Goal: Information Seeking & Learning: Learn about a topic

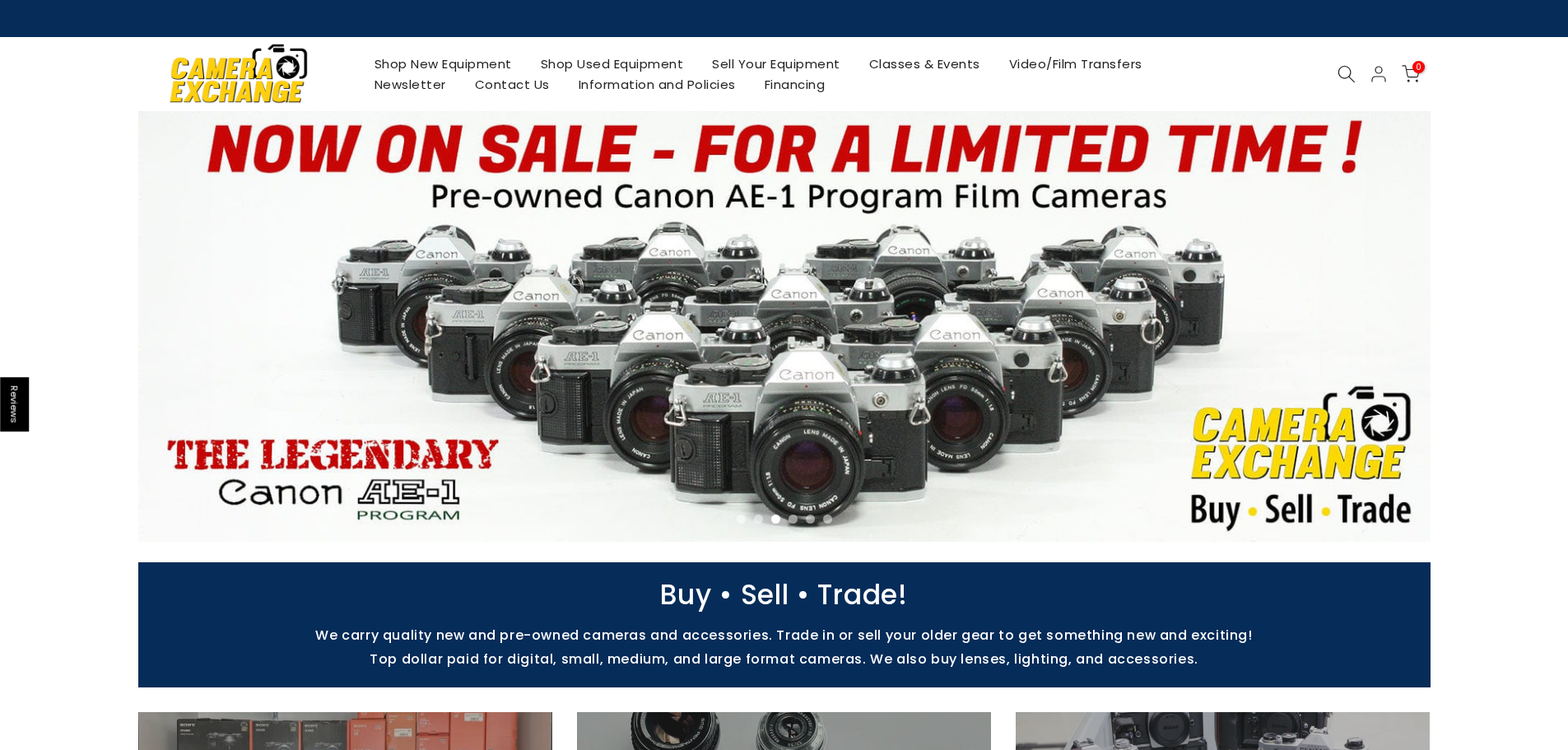
click at [1342, 71] on icon at bounding box center [1346, 73] width 18 height 18
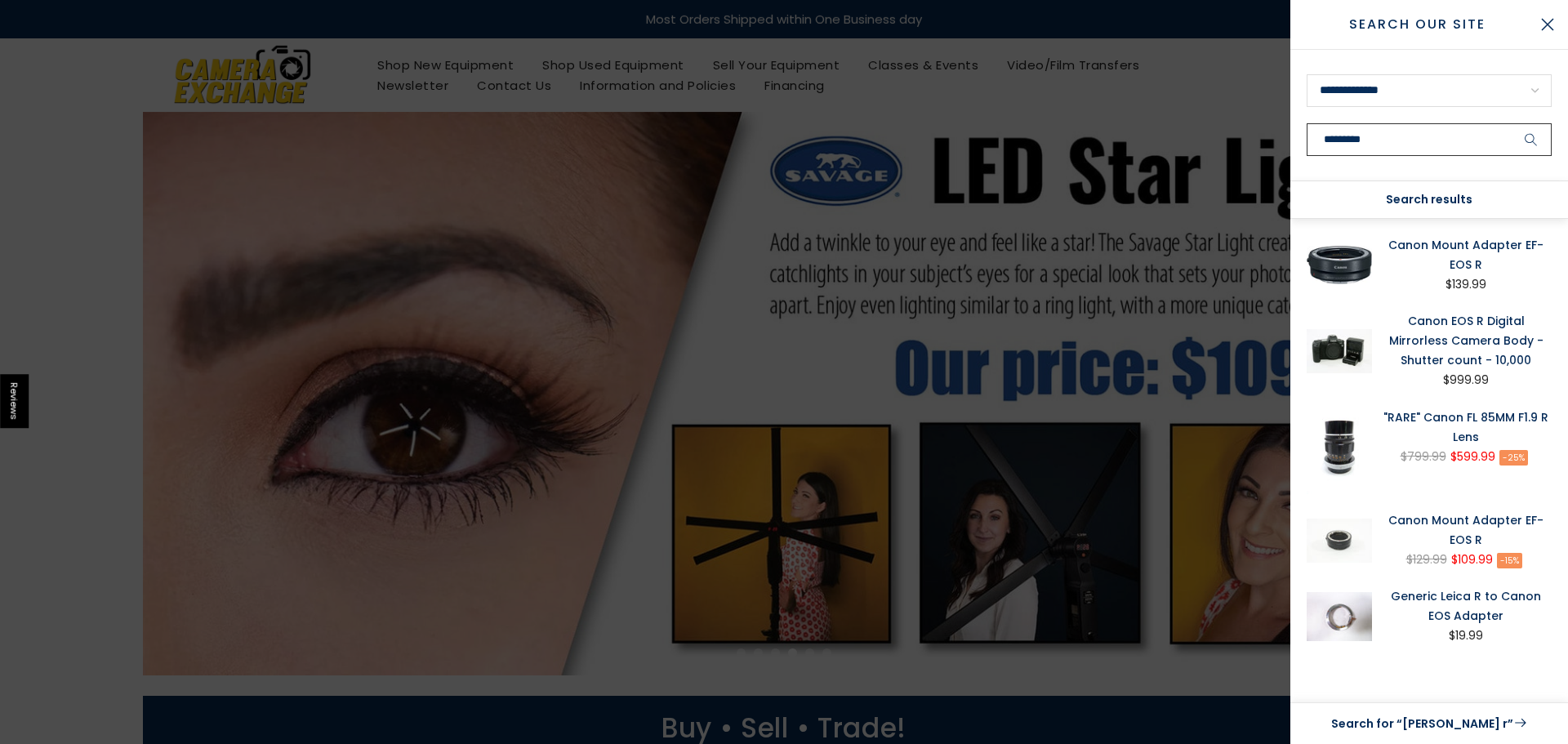
type input "*********"
click at [1511, 124] on button "submit" at bounding box center [1532, 140] width 41 height 33
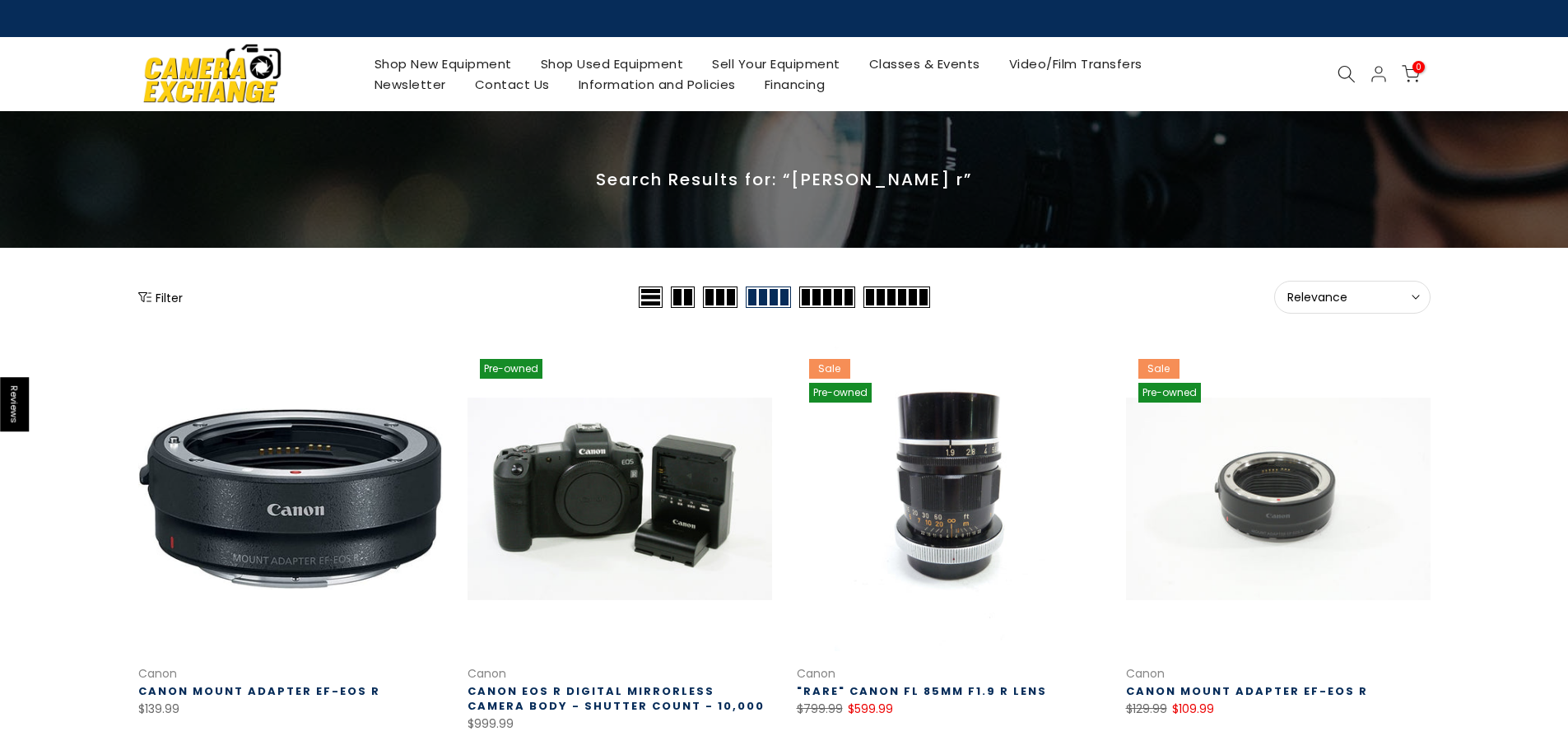
click at [455, 64] on link "Shop New Equipment" at bounding box center [442, 64] width 167 height 21
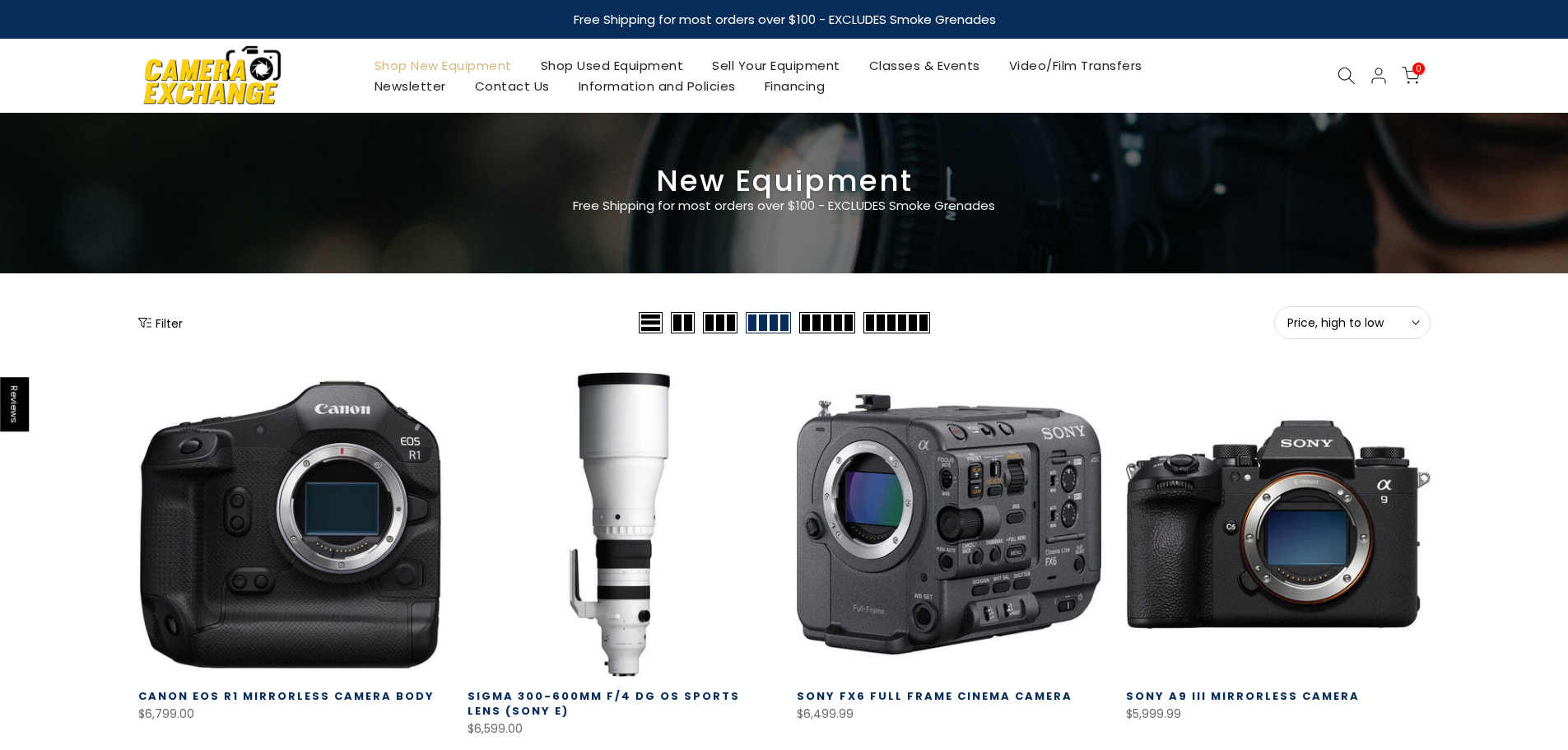
click at [139, 330] on button "Filter" at bounding box center [161, 322] width 44 height 16
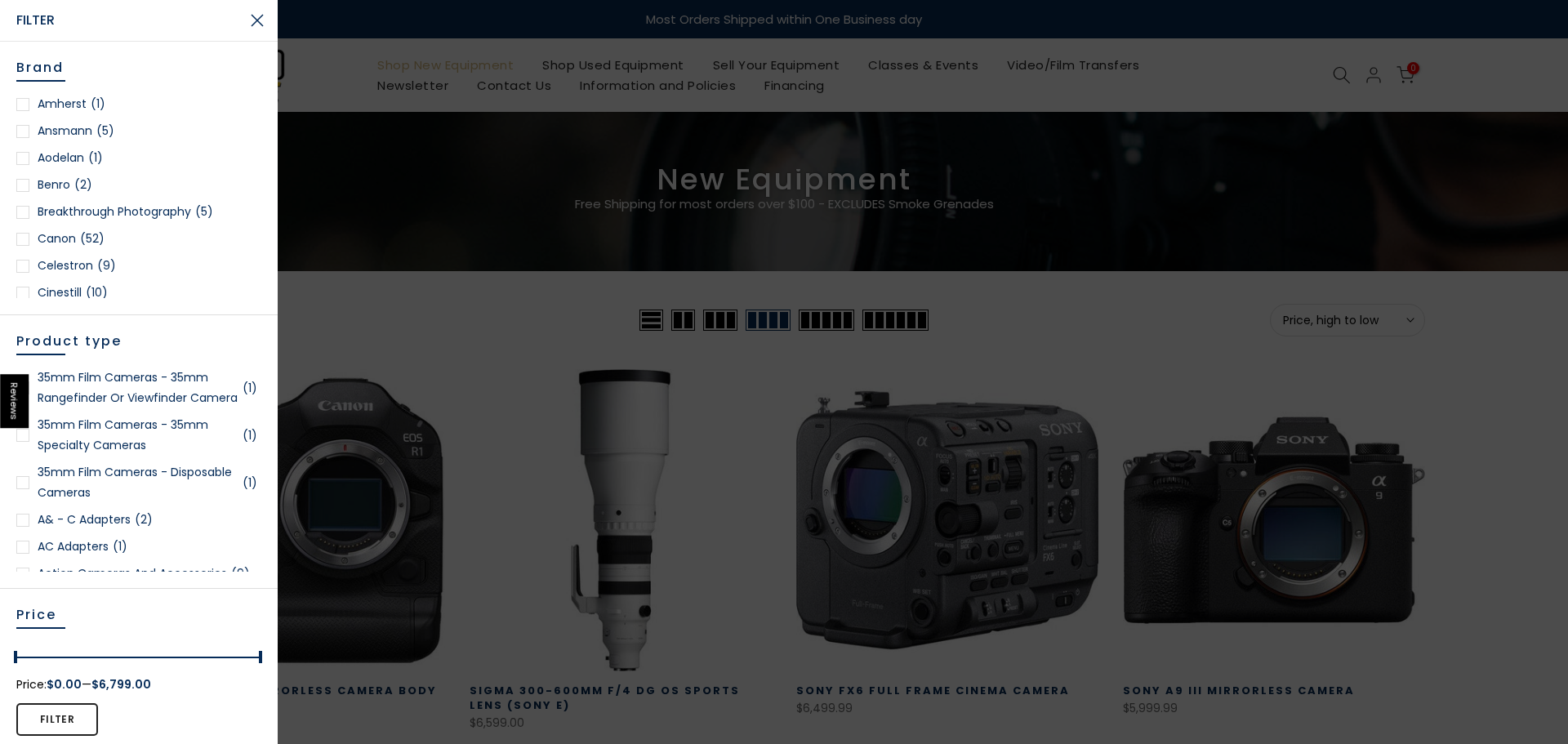
click at [25, 241] on div at bounding box center [22, 239] width 13 height 13
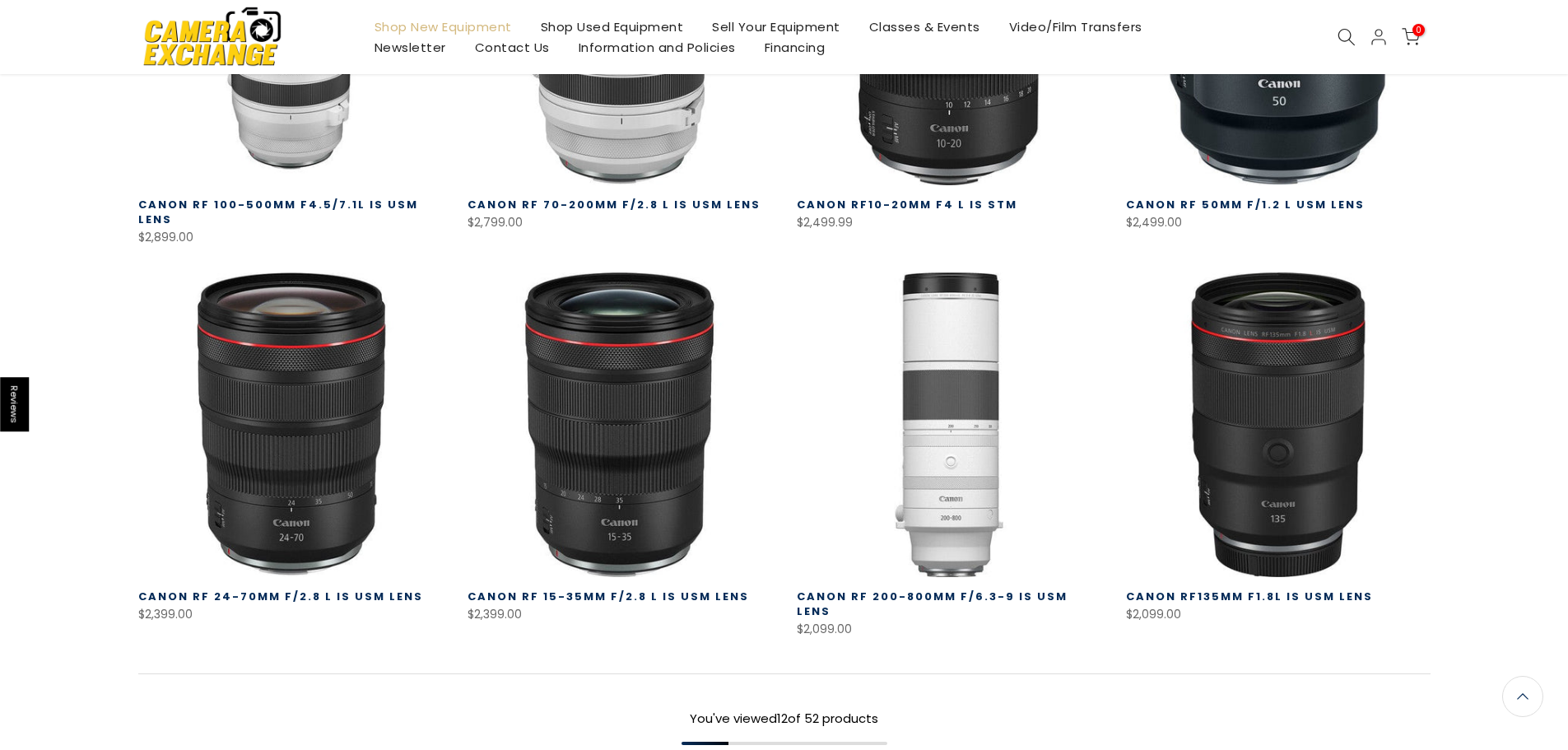
scroll to position [1193, 0]
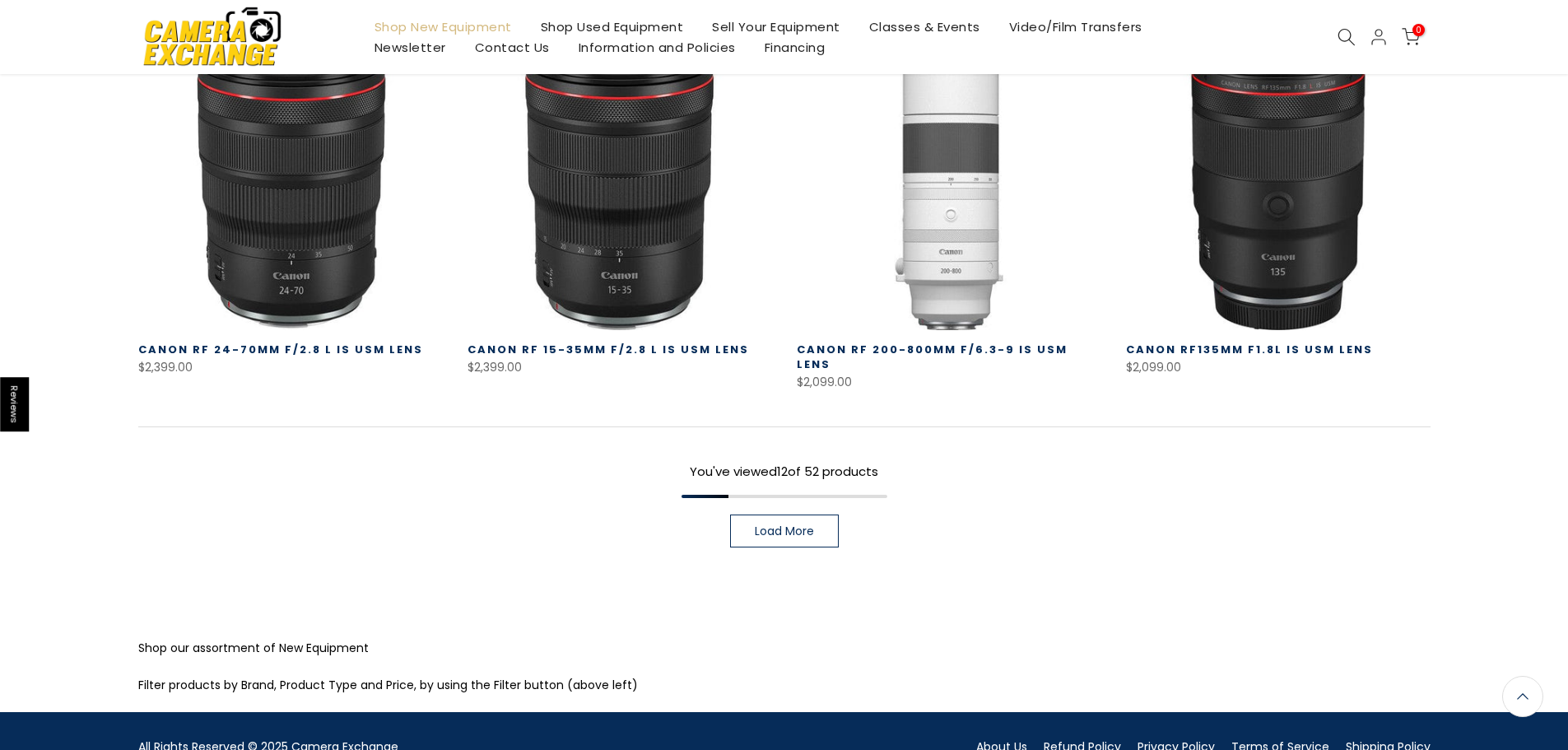
click at [799, 525] on span "Load More" at bounding box center [784, 530] width 59 height 11
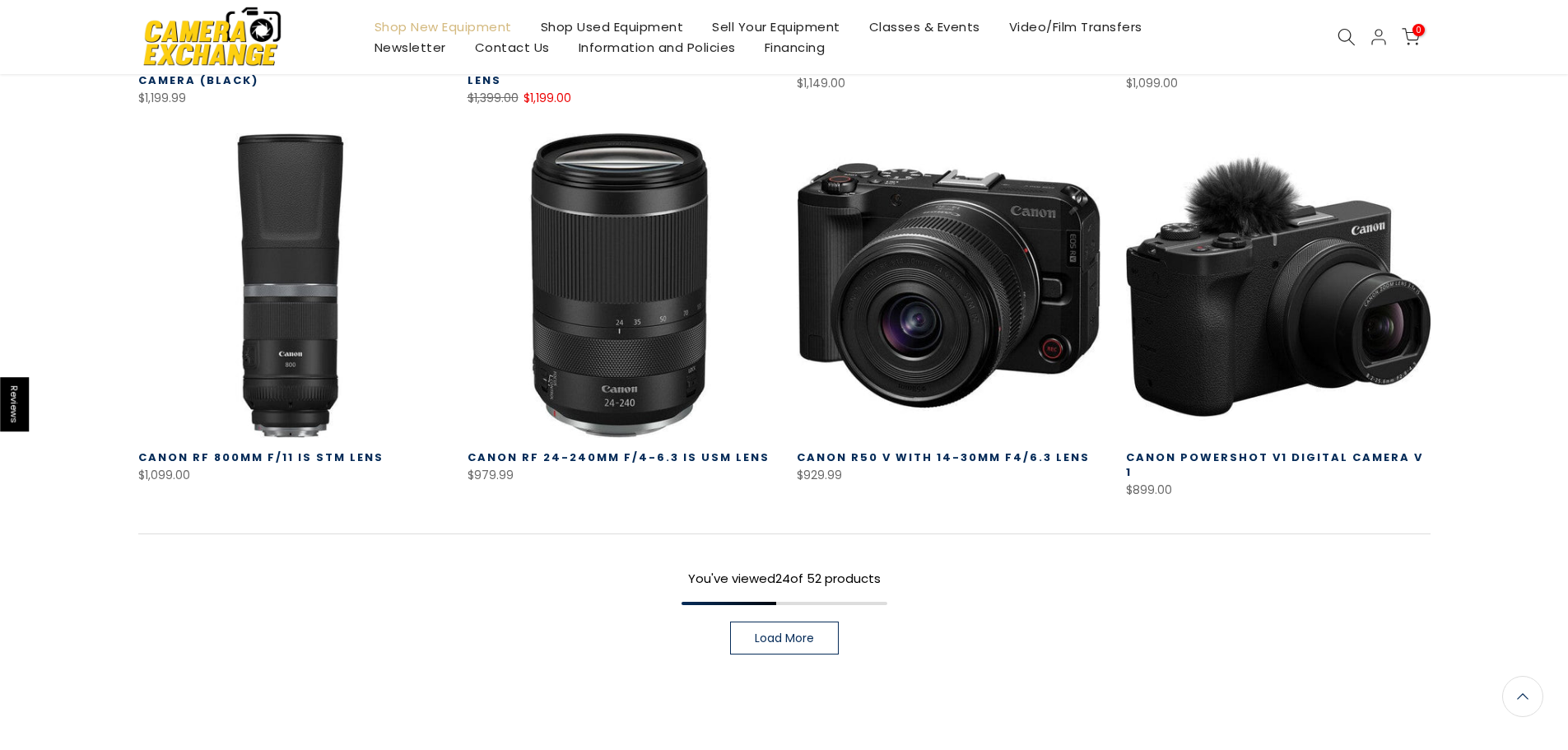
scroll to position [2265, 0]
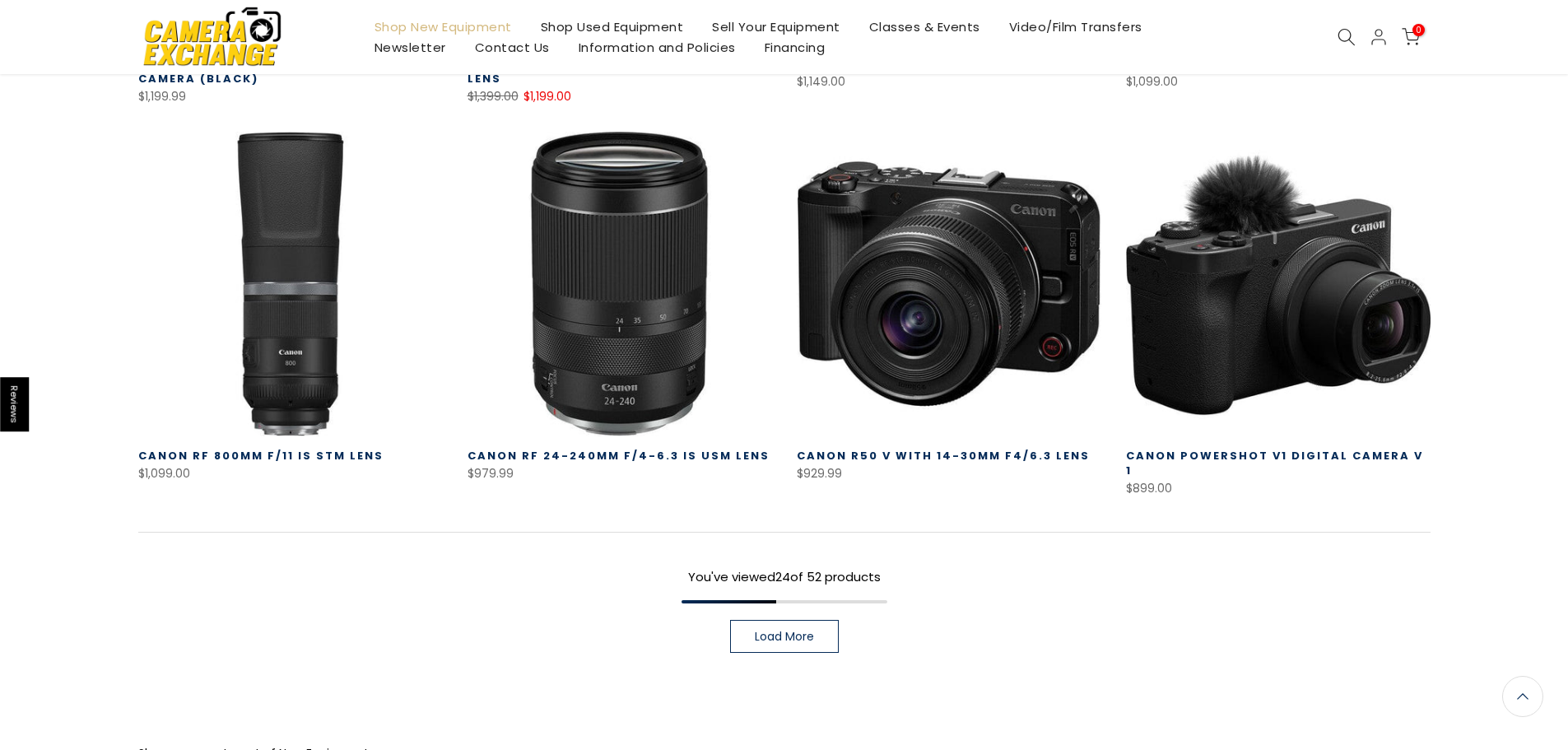
click at [776, 630] on span "Load More" at bounding box center [784, 636] width 59 height 11
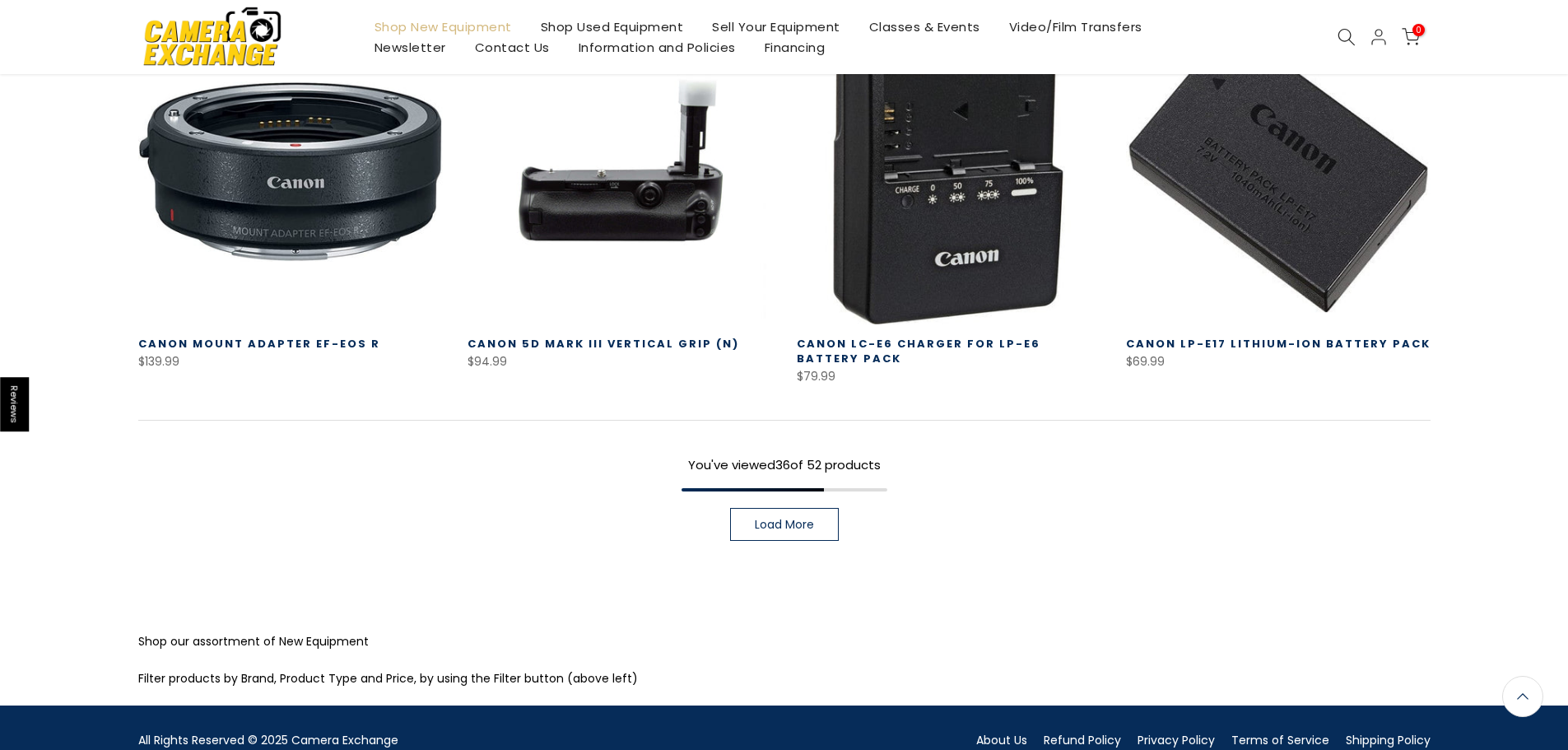
scroll to position [3554, 0]
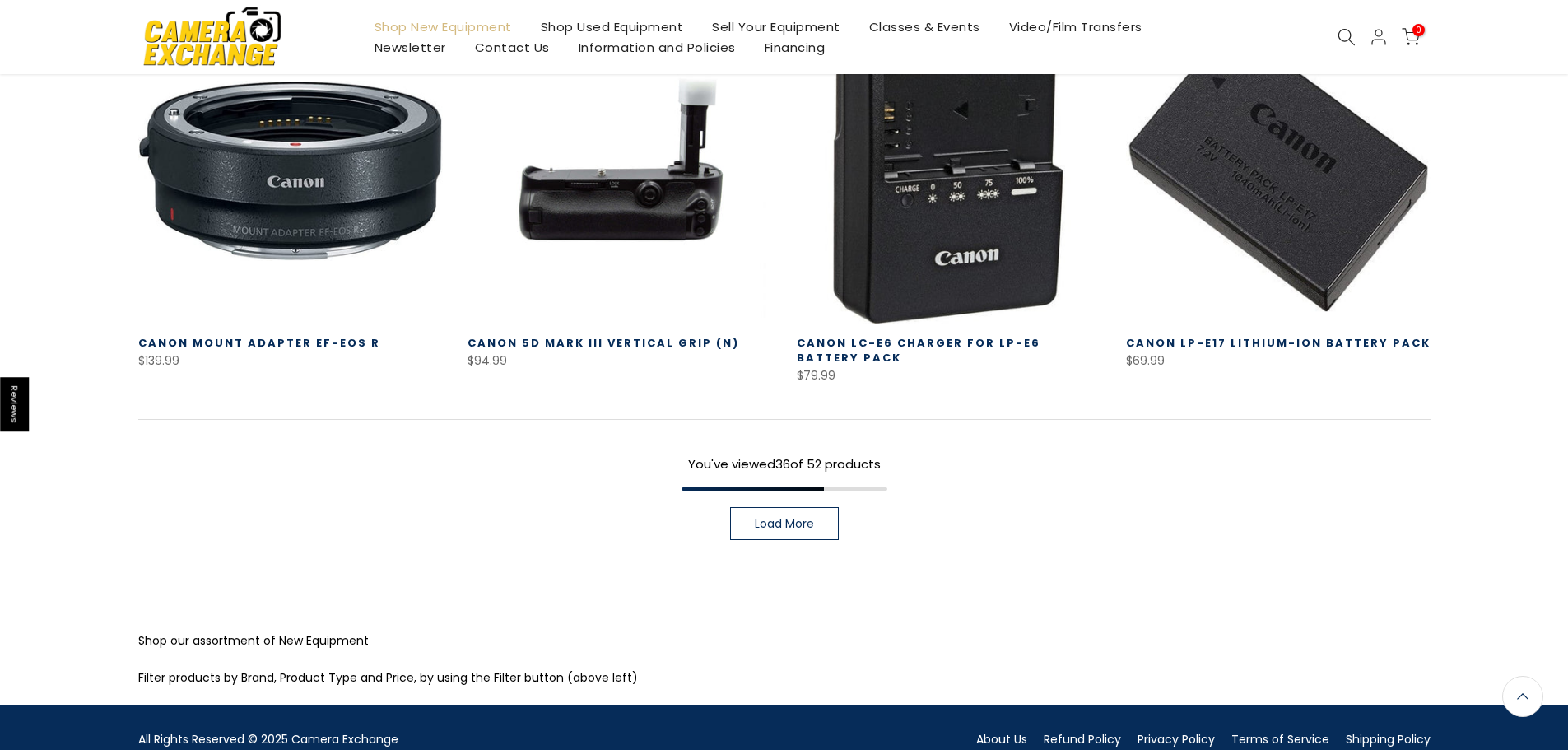
click at [782, 518] on span "Load More" at bounding box center [784, 523] width 59 height 11
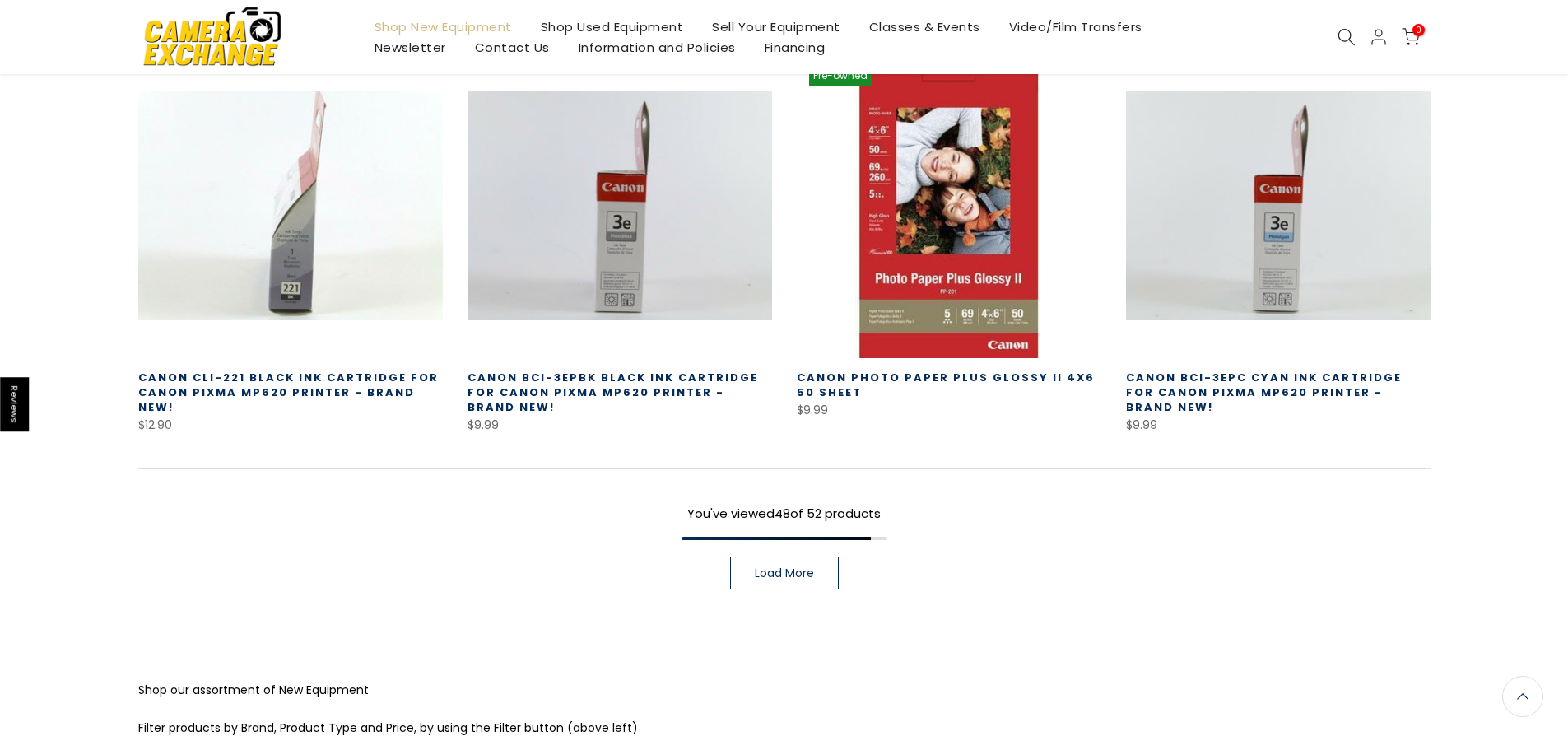
scroll to position [4775, 0]
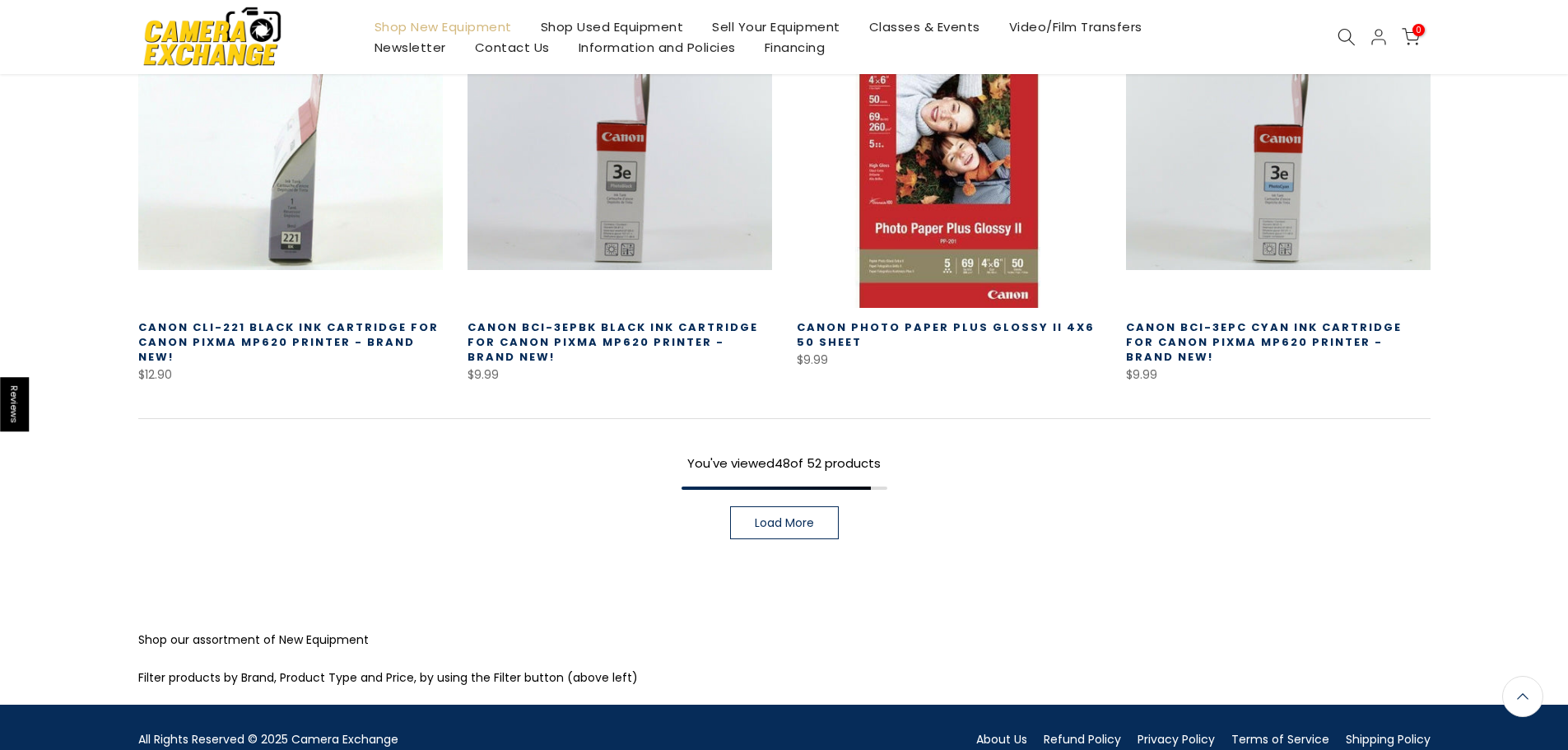
click at [798, 517] on span "Load More" at bounding box center [784, 522] width 59 height 11
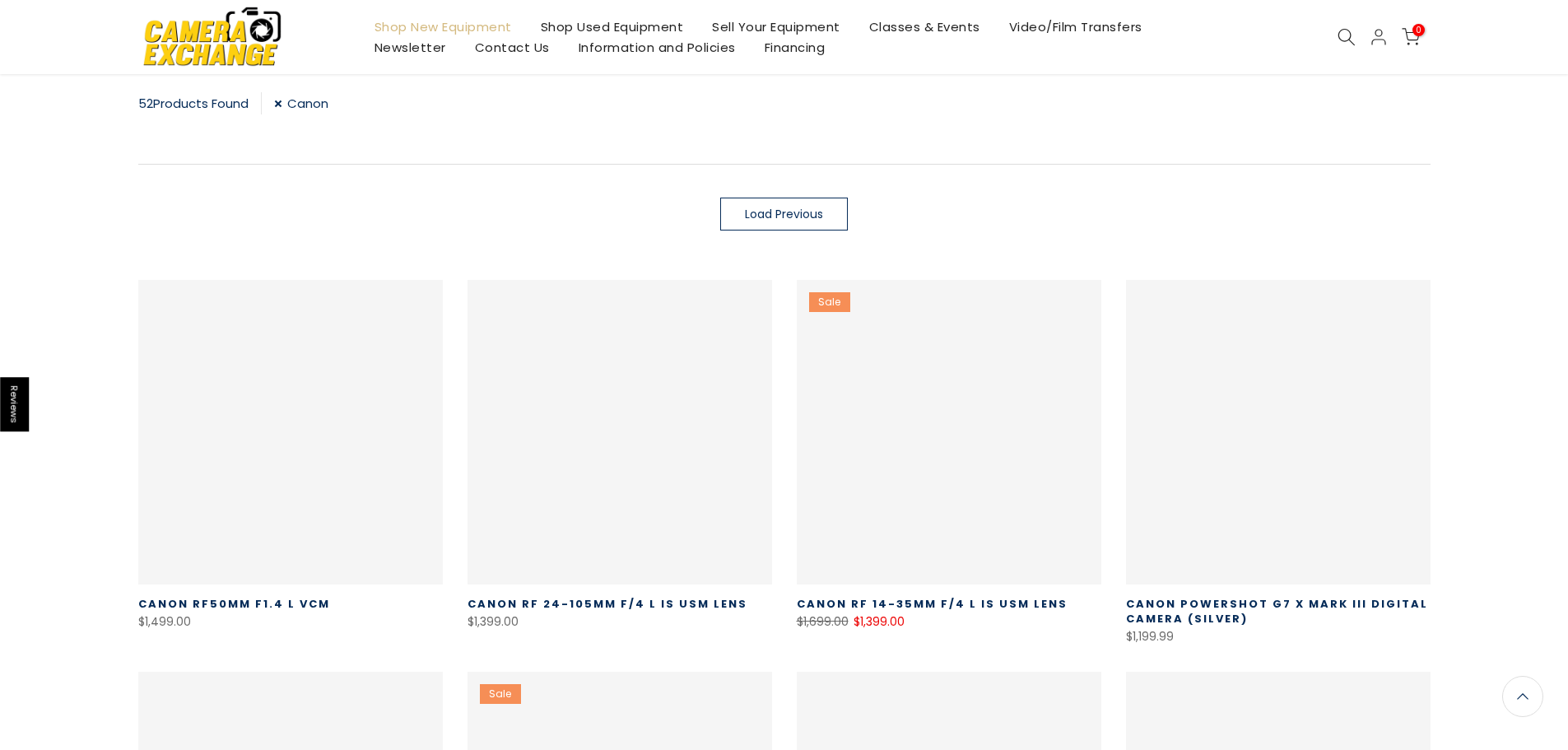
scroll to position [290, 0]
